Goal: Obtain resource: Obtain resource

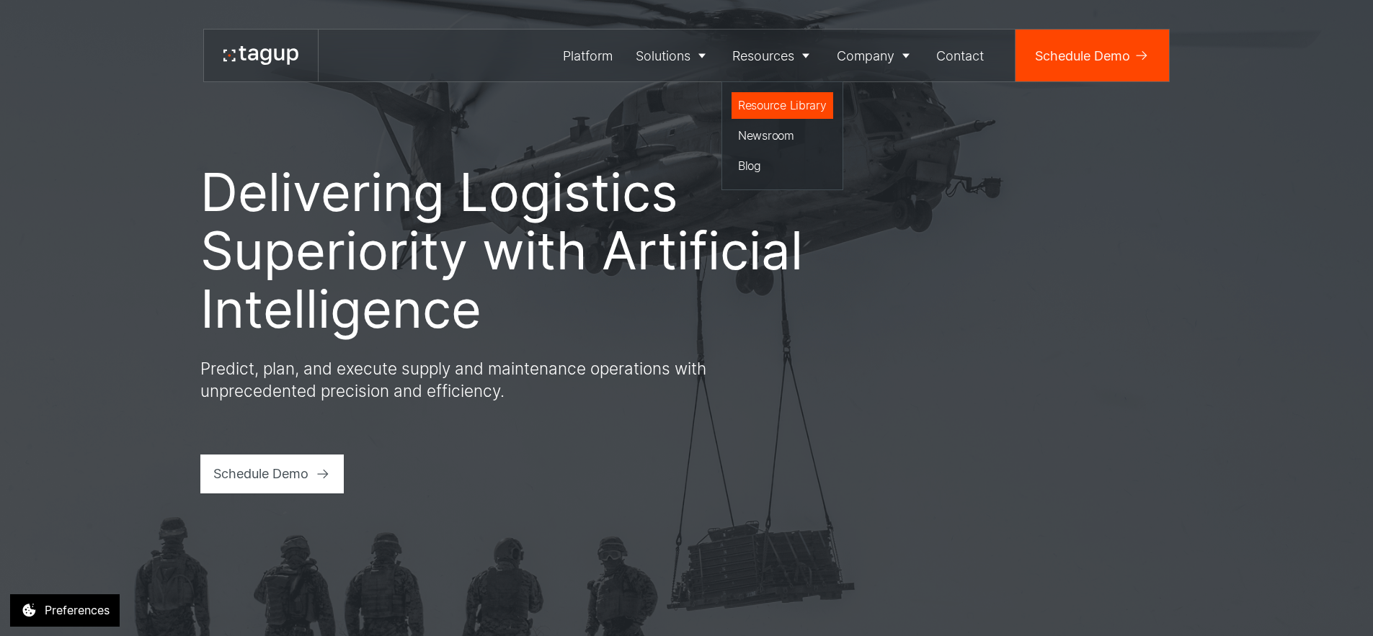
click at [768, 100] on div "Resource Library" at bounding box center [782, 105] width 89 height 17
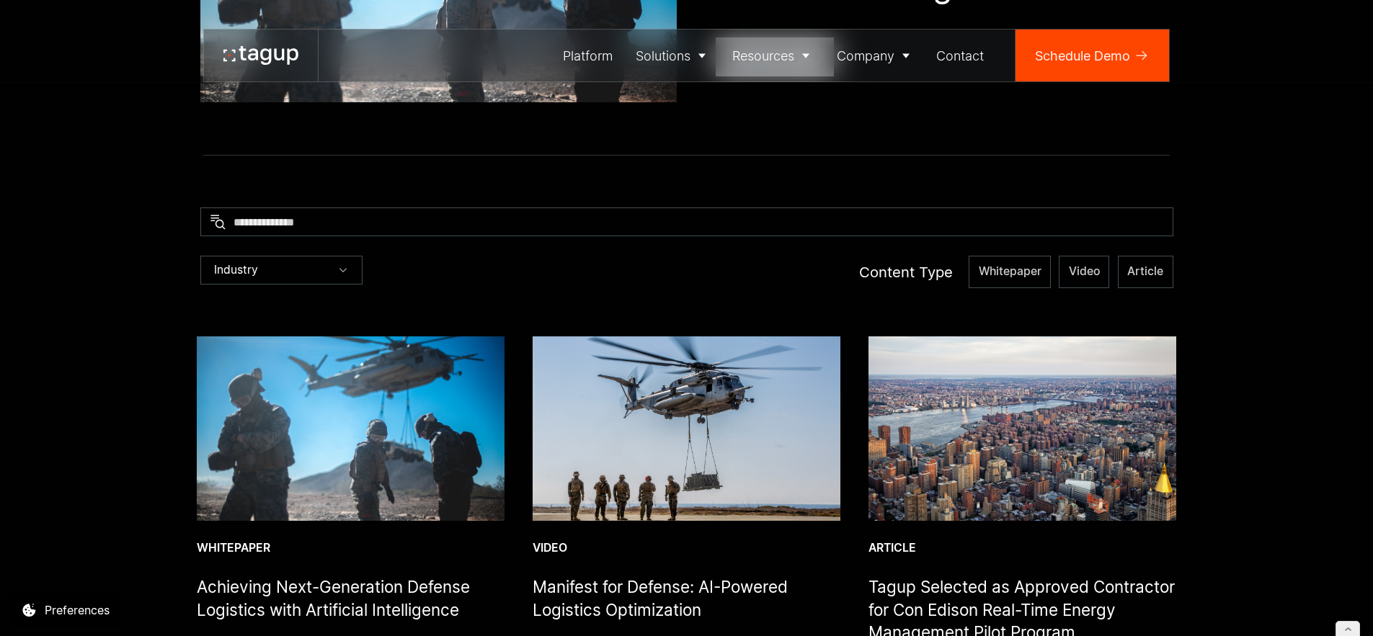
click at [370, 384] on img at bounding box center [351, 429] width 308 height 184
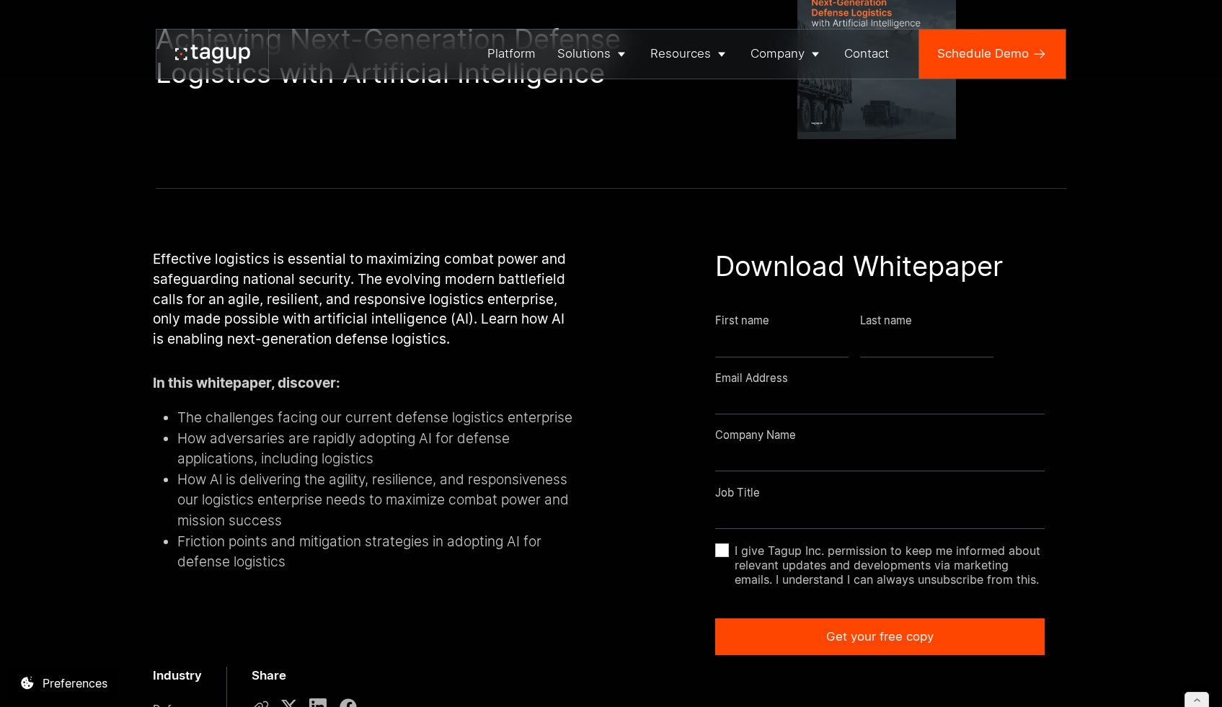
scroll to position [205, 0]
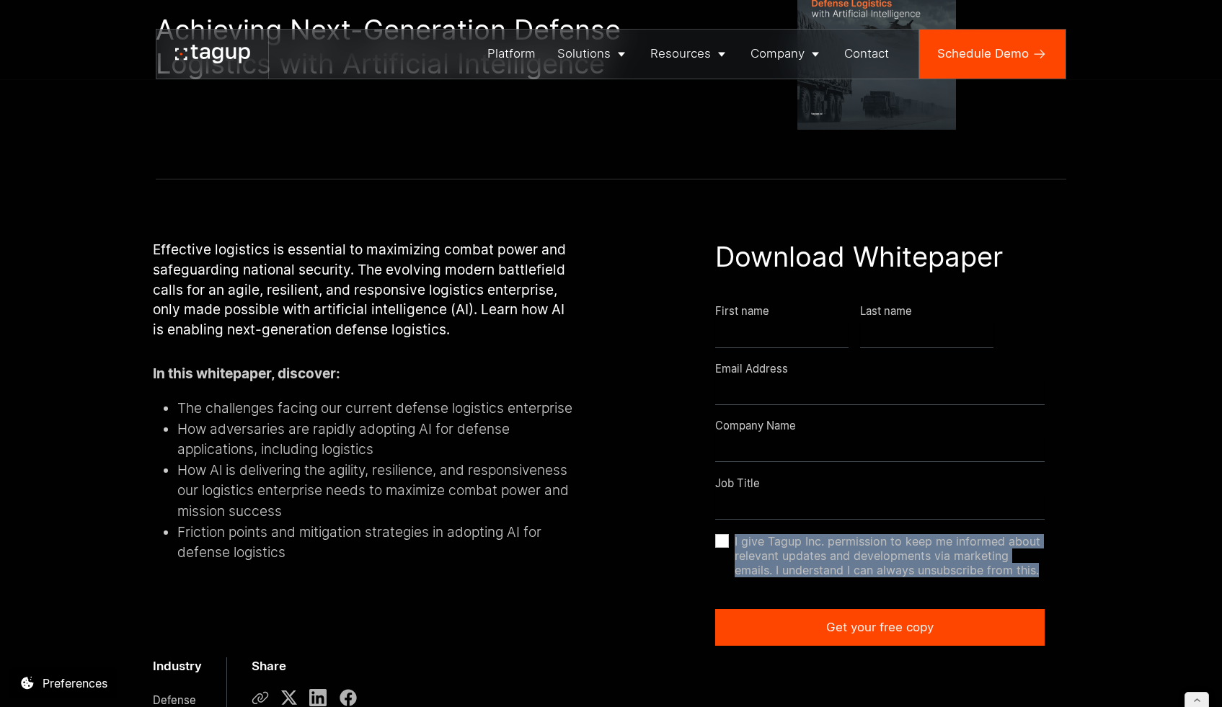
drag, startPoint x: 1010, startPoint y: 587, endPoint x: 735, endPoint y: 559, distance: 275.9
click at [735, 559] on span "I give Tagup Inc. permission to keep me informed about relevant updates and dev…" at bounding box center [889, 555] width 310 height 43
copy span "I give Tagup Inc. permission to keep me informed about relevant updates and dev…"
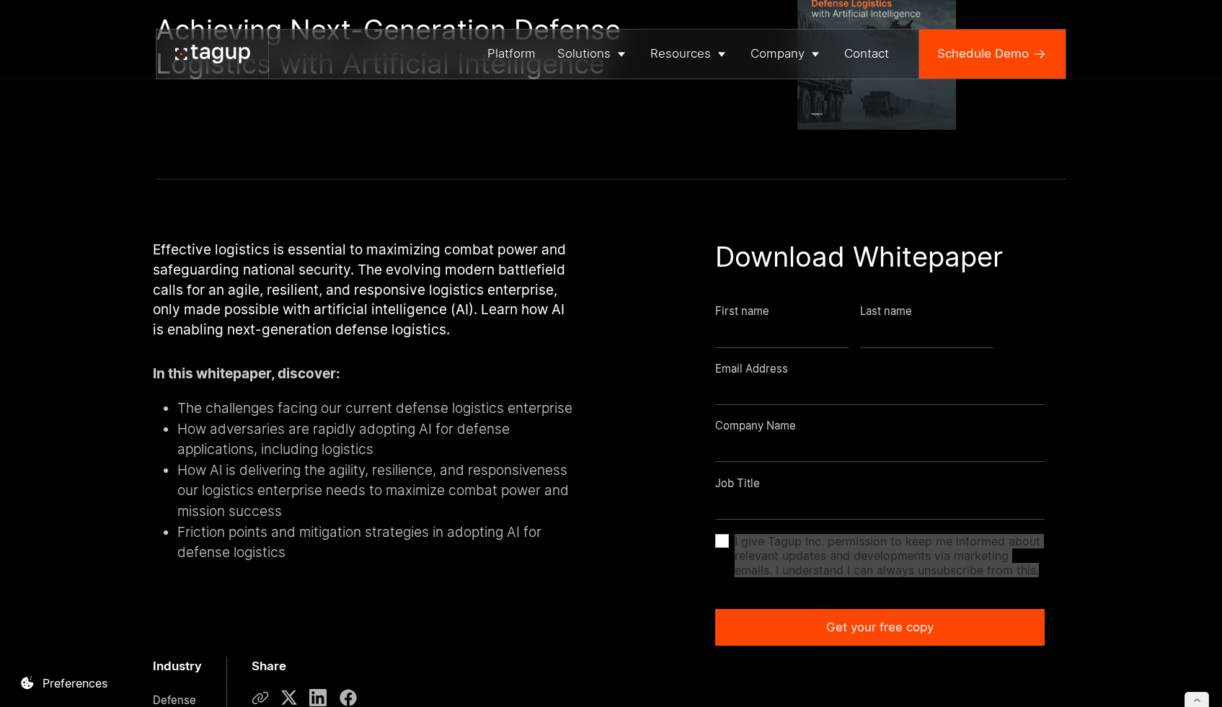
copy span "I give Tagup Inc. permission to keep me informed about relevant updates and dev…"
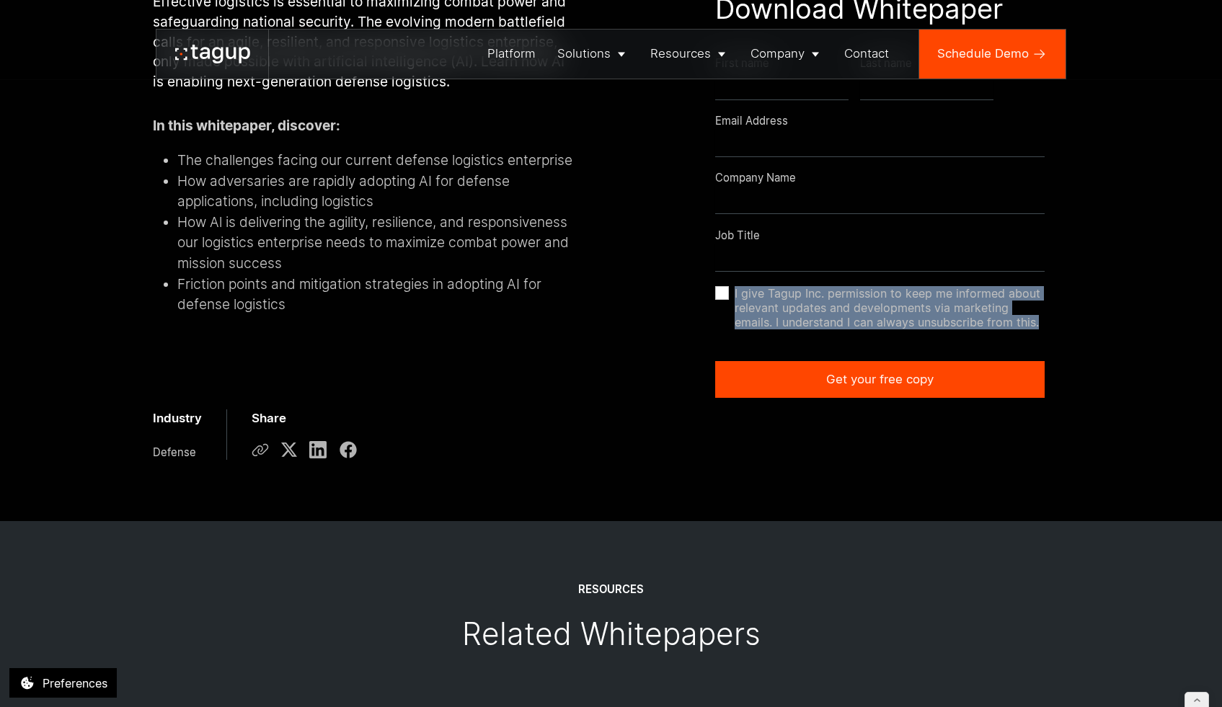
scroll to position [0, 0]
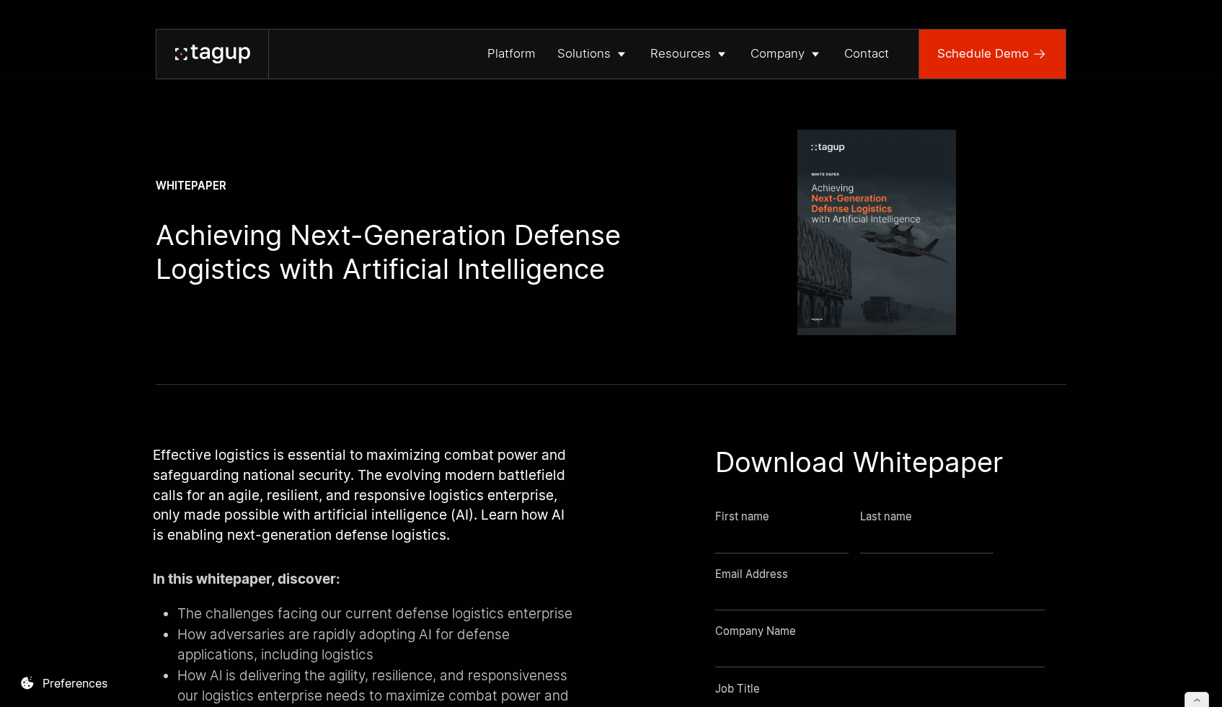
click at [1005, 57] on div "Schedule Demo" at bounding box center [983, 54] width 92 height 18
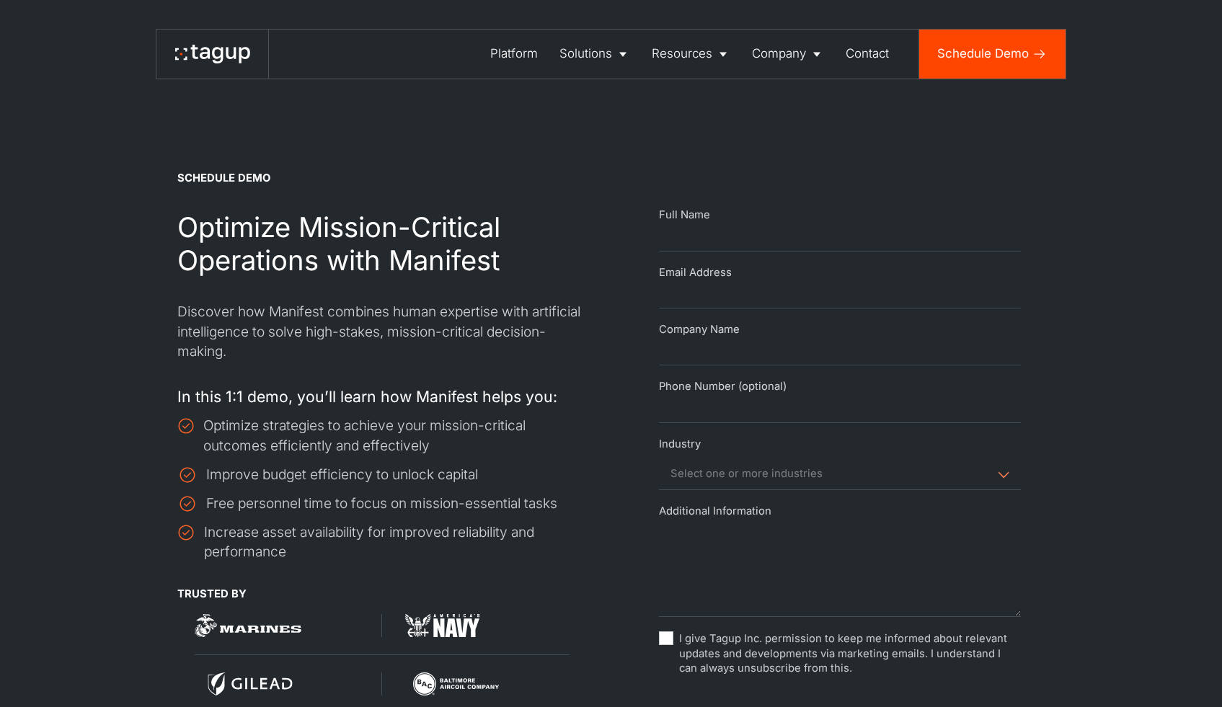
select select "Request Demo Form"
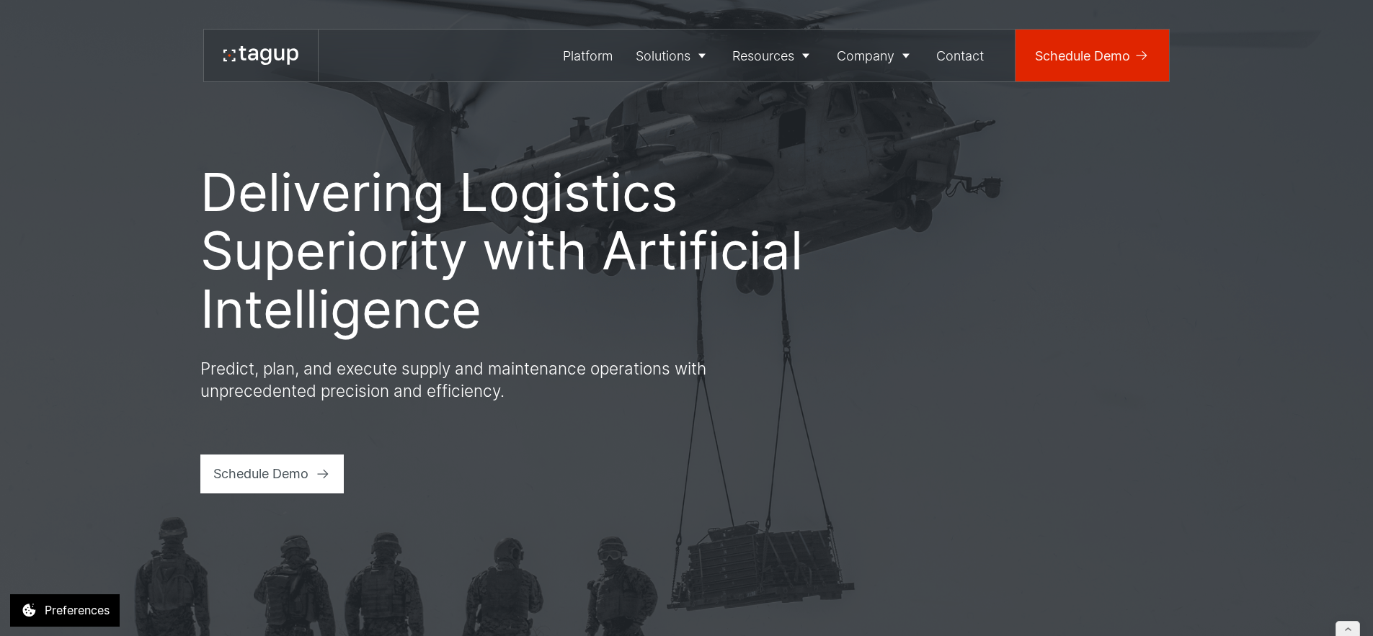
click at [1124, 69] on link "Schedule Demo" at bounding box center [1092, 56] width 154 height 52
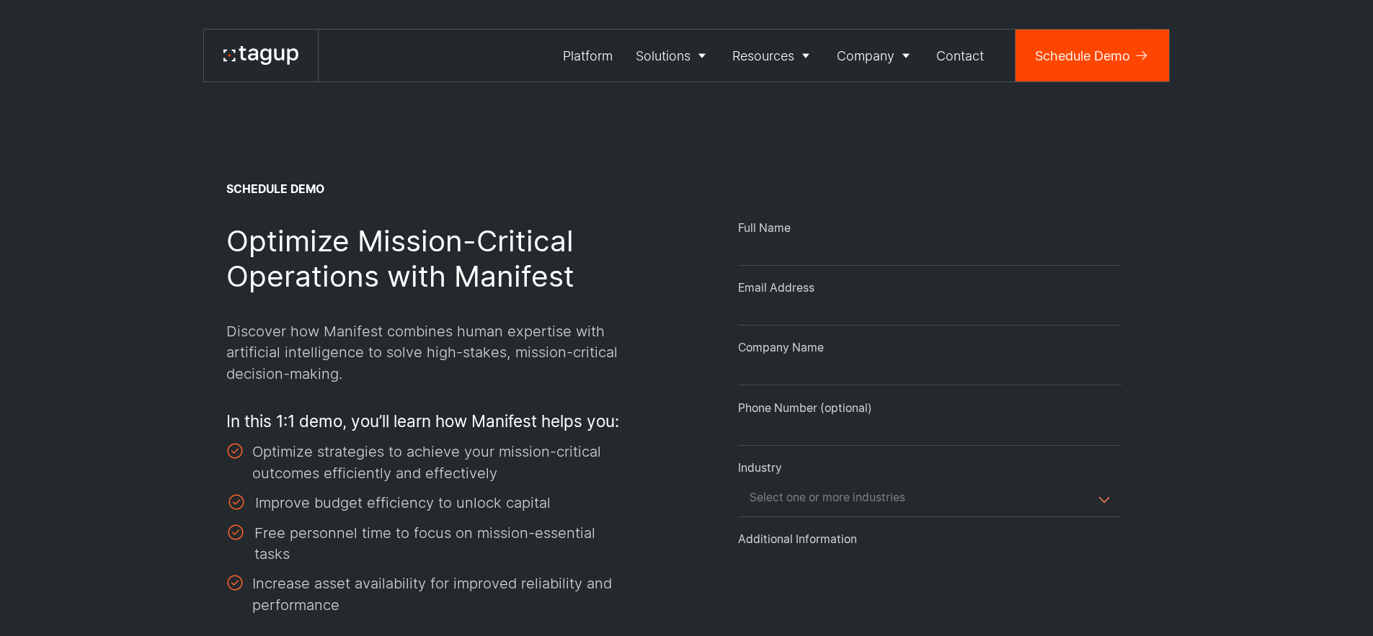
select select "Request Demo Form"
click at [964, 56] on div "Contact" at bounding box center [960, 55] width 48 height 19
